Goal: Task Accomplishment & Management: Manage account settings

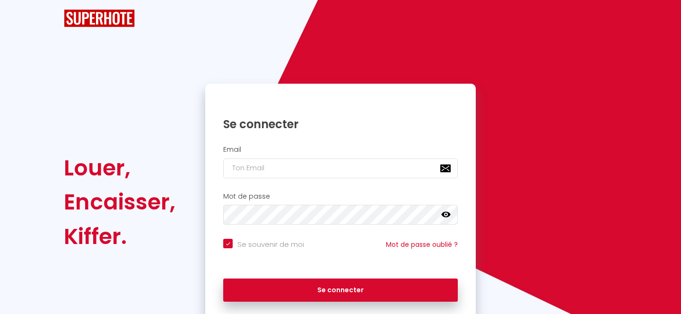
checkbox input "true"
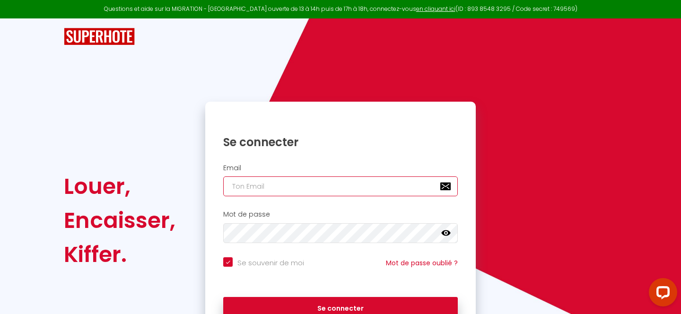
type input "[EMAIL_ADDRESS][DOMAIN_NAME]"
checkbox input "true"
click at [307, 191] on input "[EMAIL_ADDRESS][DOMAIN_NAME]" at bounding box center [340, 186] width 234 height 20
type input "[EMAIL_ADDRESS][DOMAIN_NAME]"
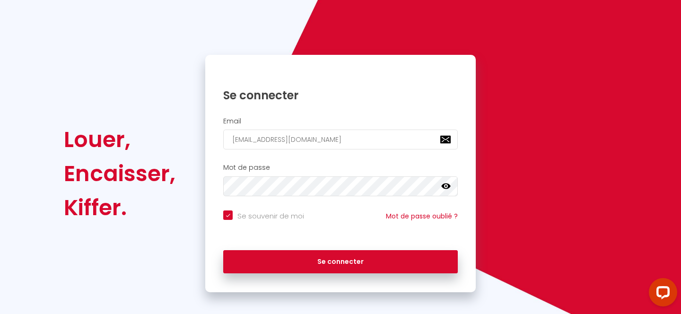
scroll to position [53, 0]
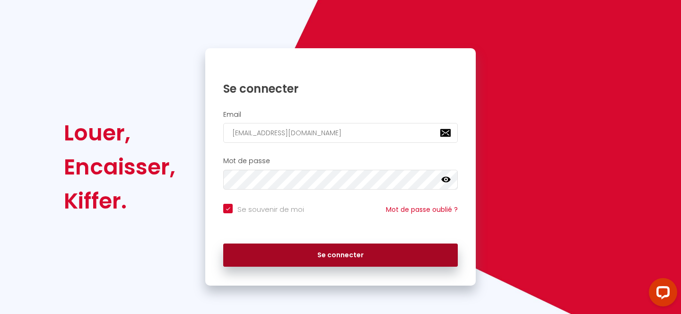
click at [349, 248] on button "Se connecter" at bounding box center [340, 255] width 234 height 24
checkbox input "true"
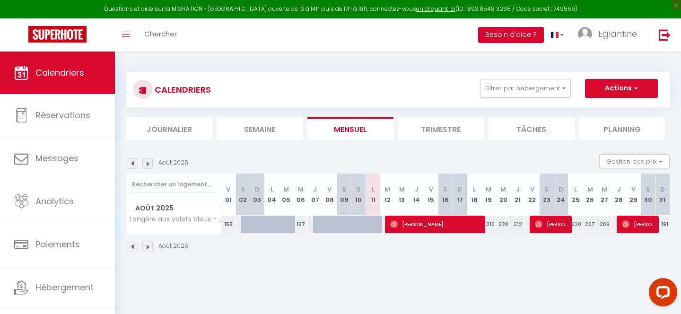
click at [536, 37] on button "Besoin d'aide ?" at bounding box center [511, 35] width 66 height 16
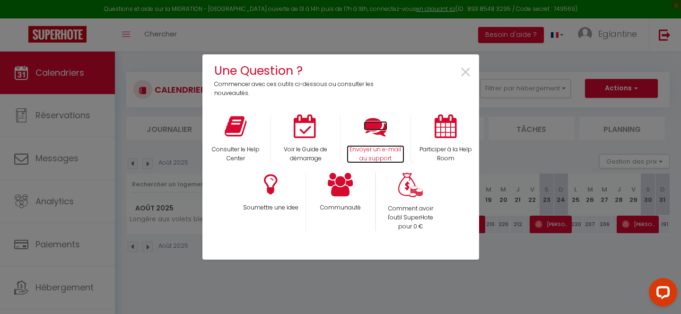
click at [380, 131] on icon at bounding box center [375, 126] width 24 height 24
